Goal: Find specific page/section: Find specific page/section

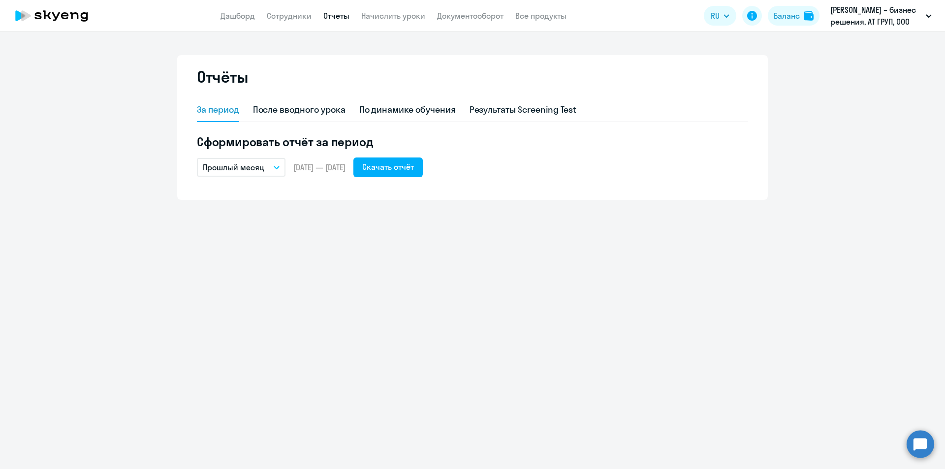
drag, startPoint x: 864, startPoint y: 86, endPoint x: 872, endPoint y: 48, distance: 39.1
click at [864, 83] on ng-component "Отчёты За период После вводного урока По динамике обучения Результаты Screening…" at bounding box center [472, 127] width 945 height 145
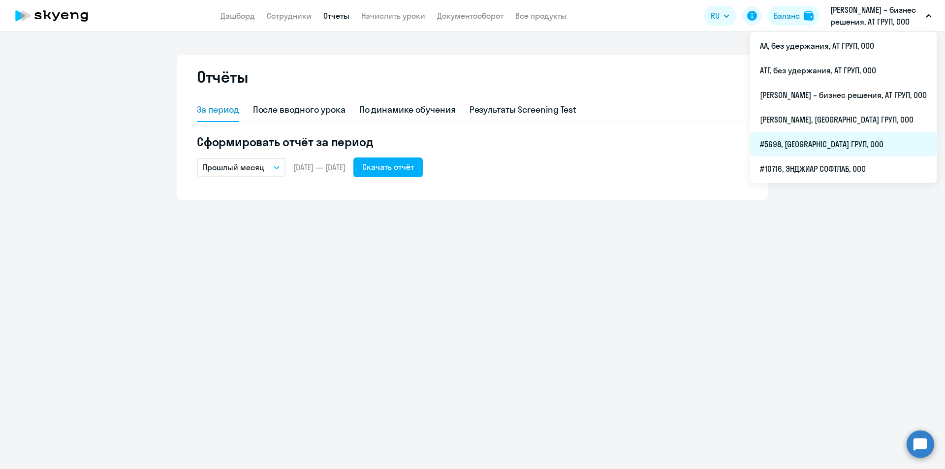
click at [796, 137] on li "#5698, [GEOGRAPHIC_DATA] ГРУП, ООО" at bounding box center [843, 144] width 187 height 25
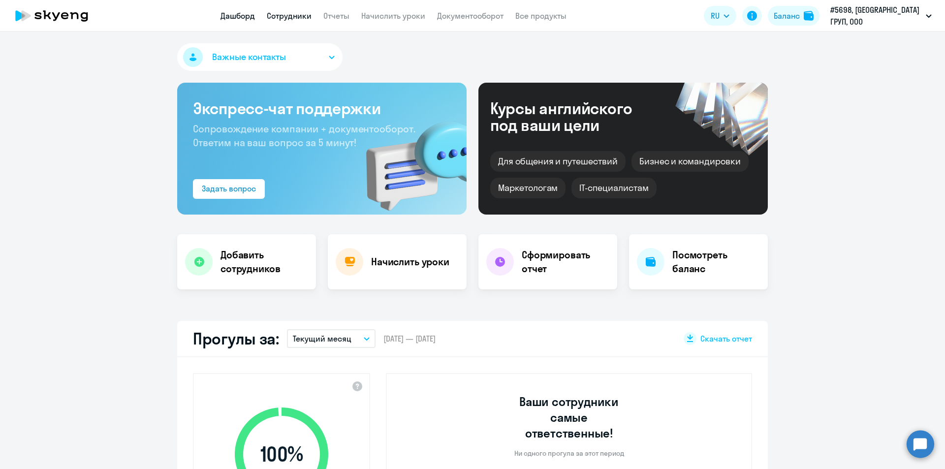
click at [289, 15] on link "Сотрудники" at bounding box center [289, 16] width 45 height 10
select select "30"
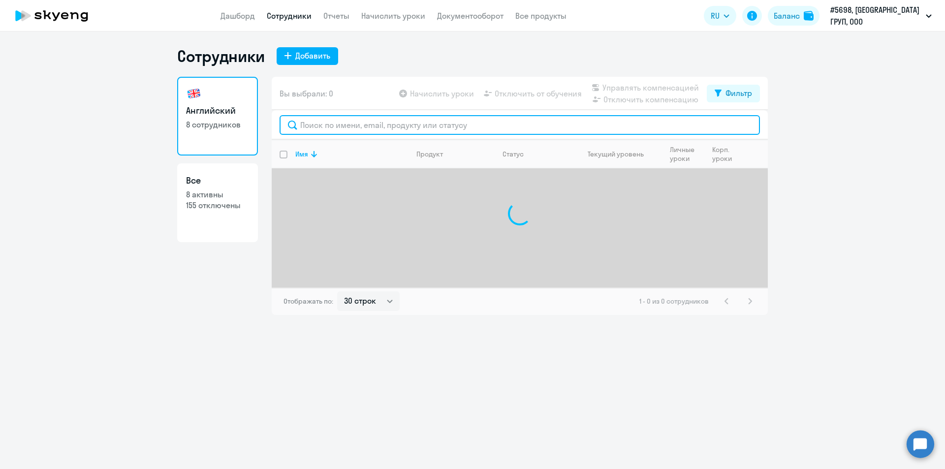
click at [336, 124] on input "text" at bounding box center [520, 125] width 480 height 20
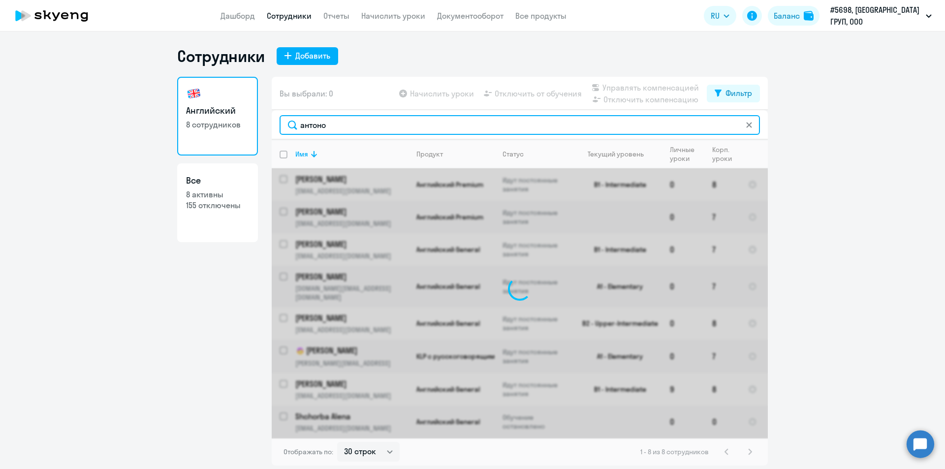
type input "антонов"
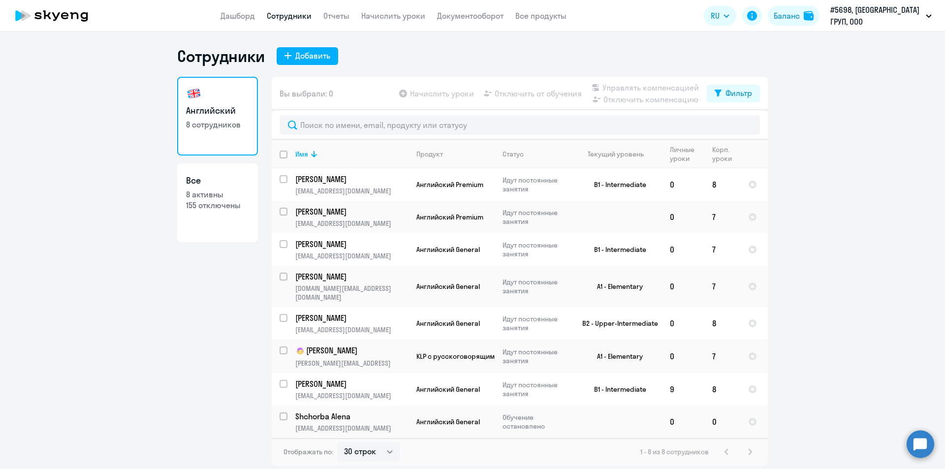
select select "30"
